Goal: Task Accomplishment & Management: Manage account settings

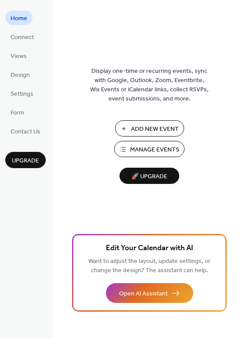
click at [164, 149] on span "Manage Events" at bounding box center [154, 149] width 49 height 9
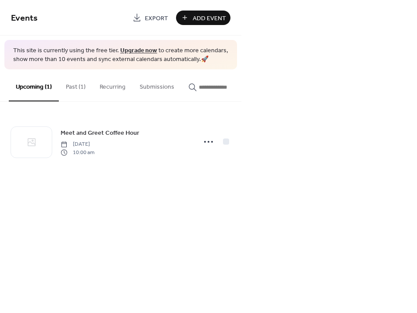
click at [77, 89] on button "Past (1)" at bounding box center [76, 84] width 34 height 31
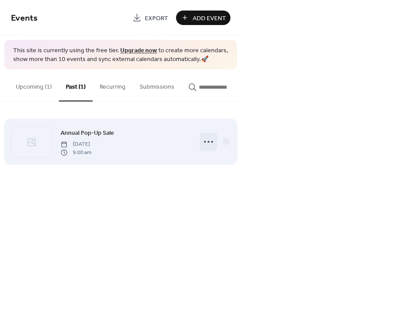
click at [209, 146] on icon at bounding box center [209, 142] width 14 height 14
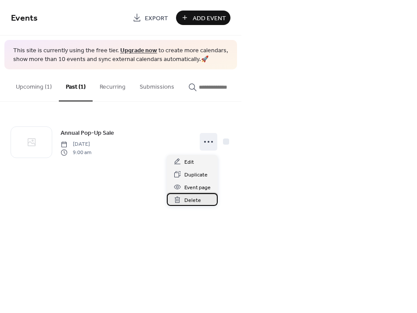
click at [191, 200] on span "Delete" at bounding box center [192, 200] width 17 height 9
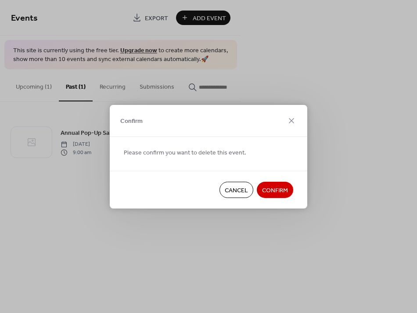
click at [276, 189] on span "Confirm" at bounding box center [275, 190] width 26 height 9
